Goal: Information Seeking & Learning: Learn about a topic

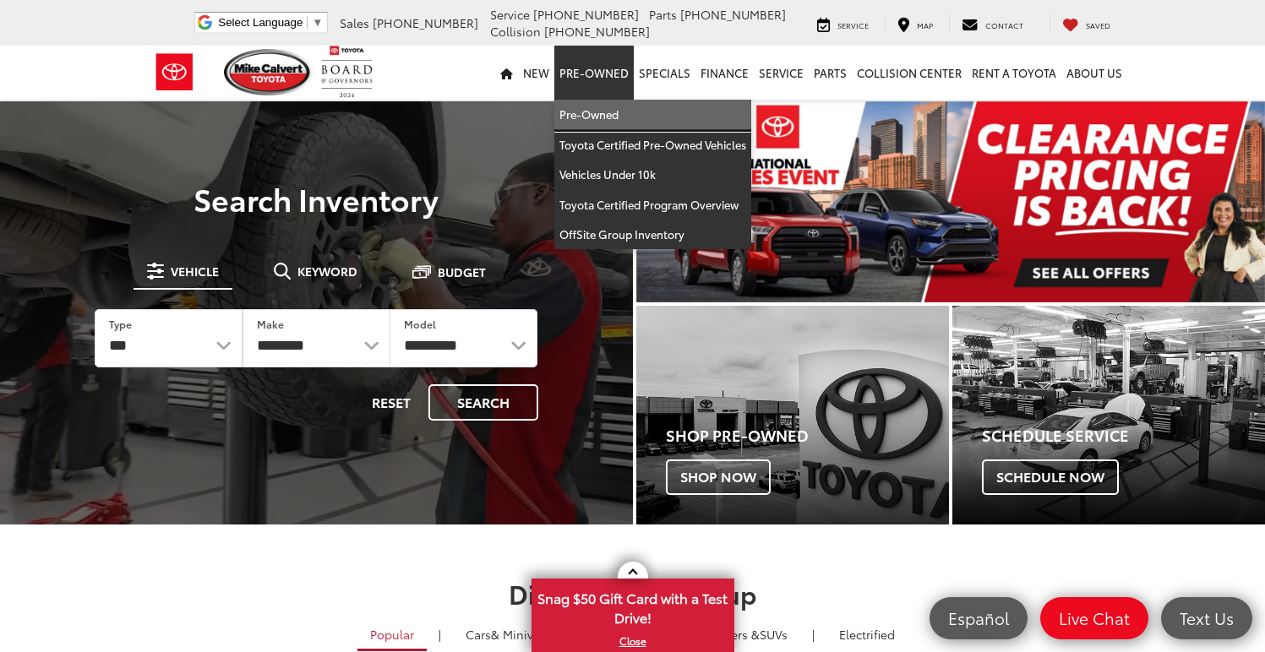
click at [605, 123] on link "Pre-Owned" at bounding box center [652, 115] width 197 height 30
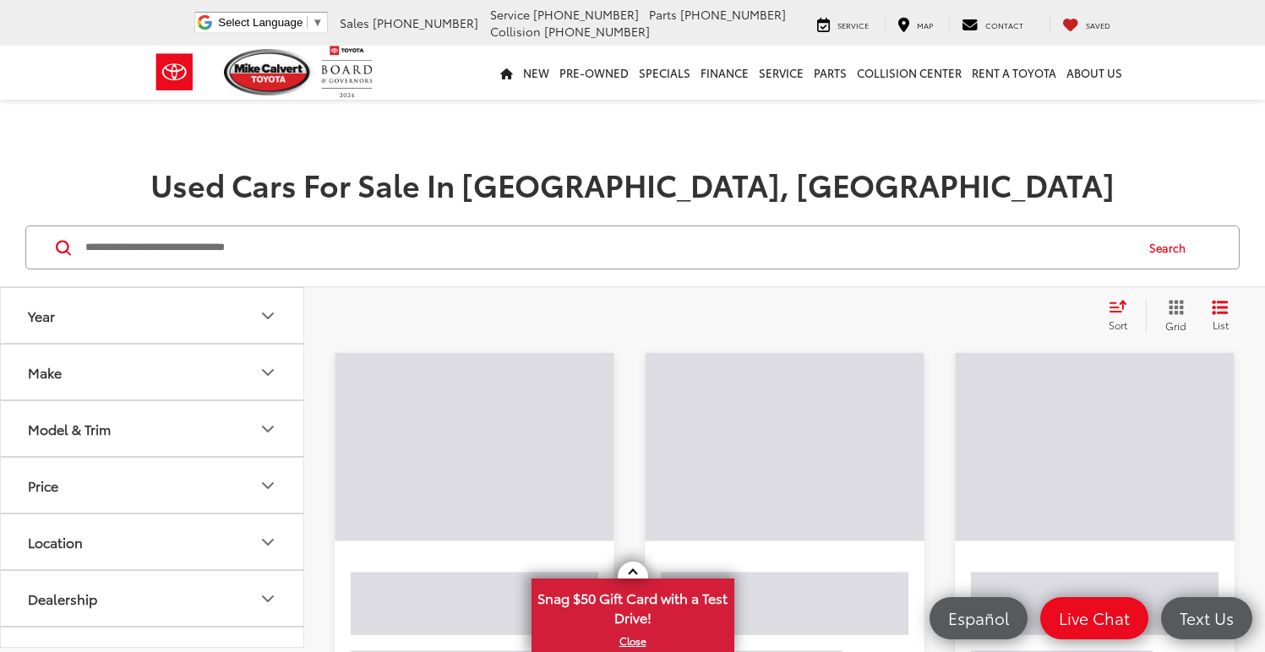
click at [489, 251] on input "Search by Make, Model, or Keyword" at bounding box center [609, 247] width 1050 height 41
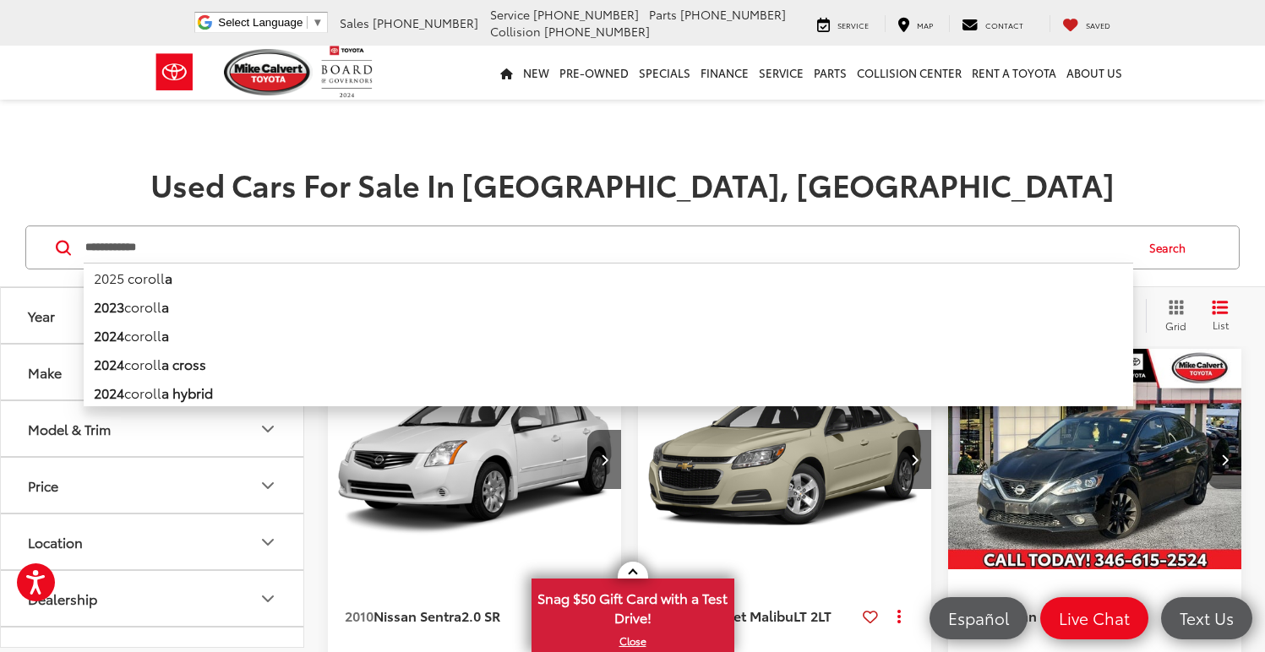
type input "**********"
